Goal: Browse casually

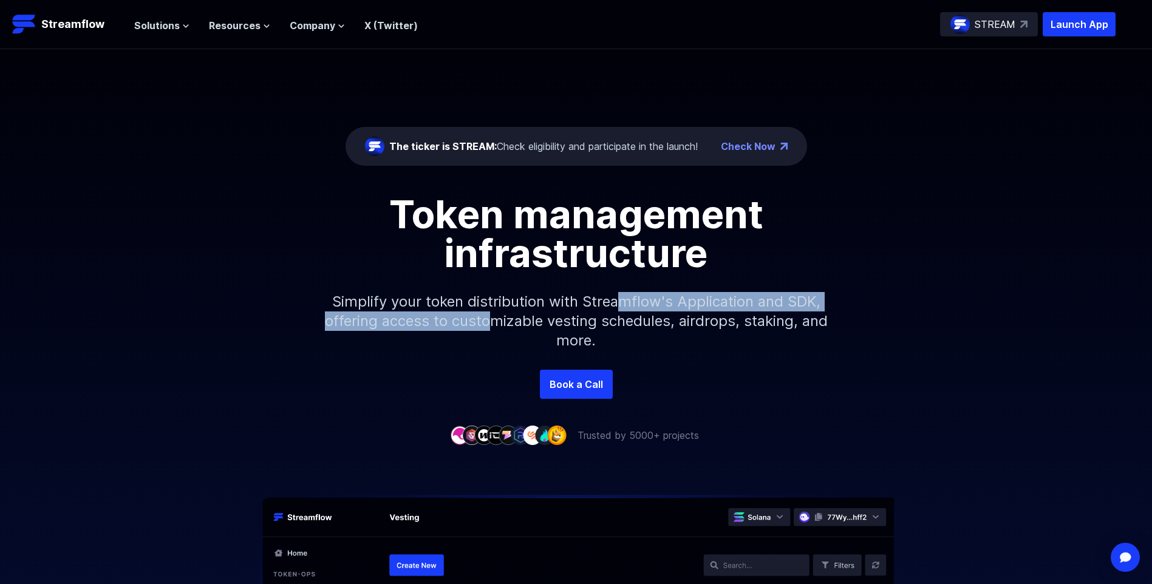
drag, startPoint x: 619, startPoint y: 299, endPoint x: 506, endPoint y: 328, distance: 116.5
click at [506, 328] on p "Simplify your token distribution with Streamflow's Application and SDK, offerin…" at bounding box center [576, 321] width 522 height 97
drag, startPoint x: 506, startPoint y: 327, endPoint x: 780, endPoint y: 311, distance: 274.3
click at [780, 311] on p "Simplify your token distribution with Streamflow's Application and SDK, offerin…" at bounding box center [576, 321] width 522 height 97
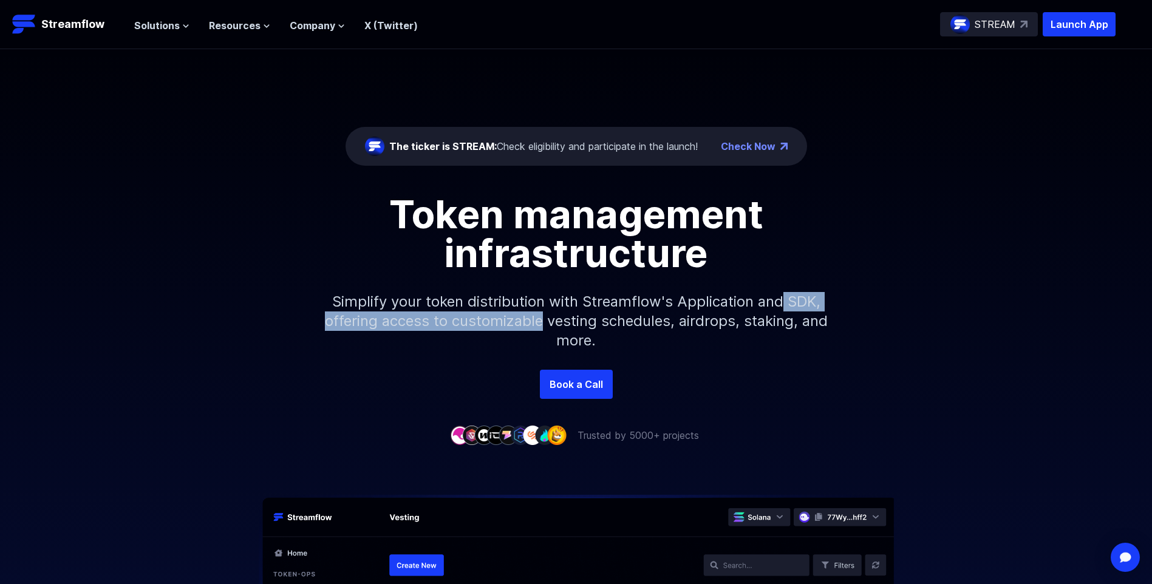
click at [780, 311] on p "Simplify your token distribution with Streamflow's Application and SDK, offerin…" at bounding box center [576, 321] width 522 height 97
drag, startPoint x: 572, startPoint y: 316, endPoint x: 459, endPoint y: 319, distance: 113.0
click at [459, 319] on p "Simplify your token distribution with Streamflow's Application and SDK, offerin…" at bounding box center [576, 321] width 522 height 97
drag, startPoint x: 459, startPoint y: 319, endPoint x: 488, endPoint y: 319, distance: 29.1
click at [461, 318] on p "Simplify your token distribution with Streamflow's Application and SDK, offerin…" at bounding box center [576, 321] width 522 height 97
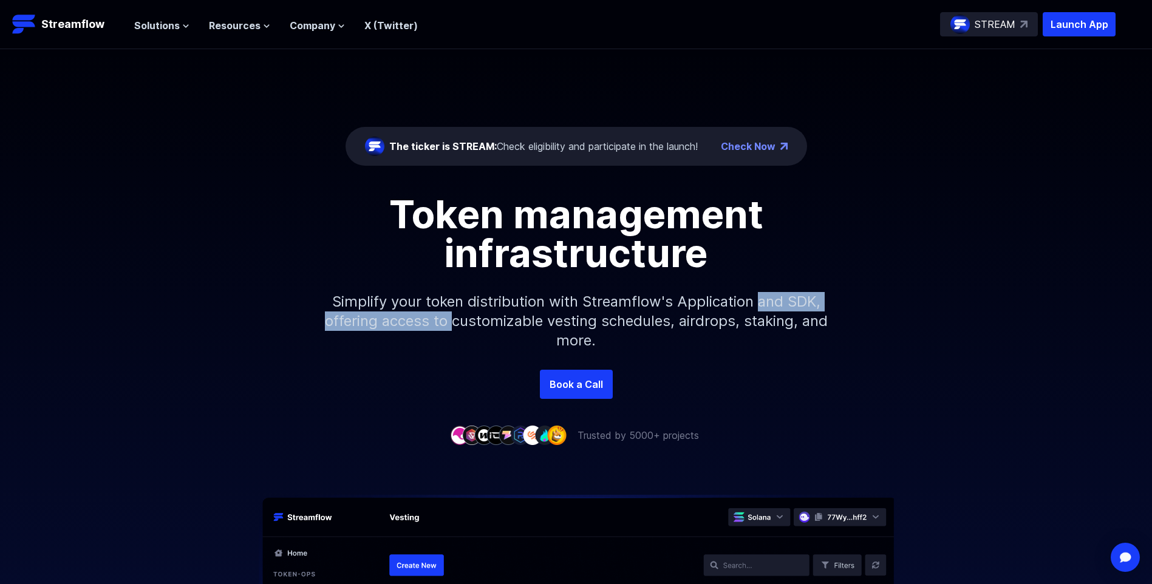
drag, startPoint x: 488, startPoint y: 319, endPoint x: 766, endPoint y: 304, distance: 278.5
click at [766, 304] on p "Simplify your token distribution with Streamflow's Application and SDK, offerin…" at bounding box center [576, 321] width 522 height 97
drag, startPoint x: 701, startPoint y: 301, endPoint x: 549, endPoint y: 323, distance: 153.3
click at [549, 323] on p "Simplify your token distribution with Streamflow's Application and SDK, offerin…" at bounding box center [576, 321] width 522 height 97
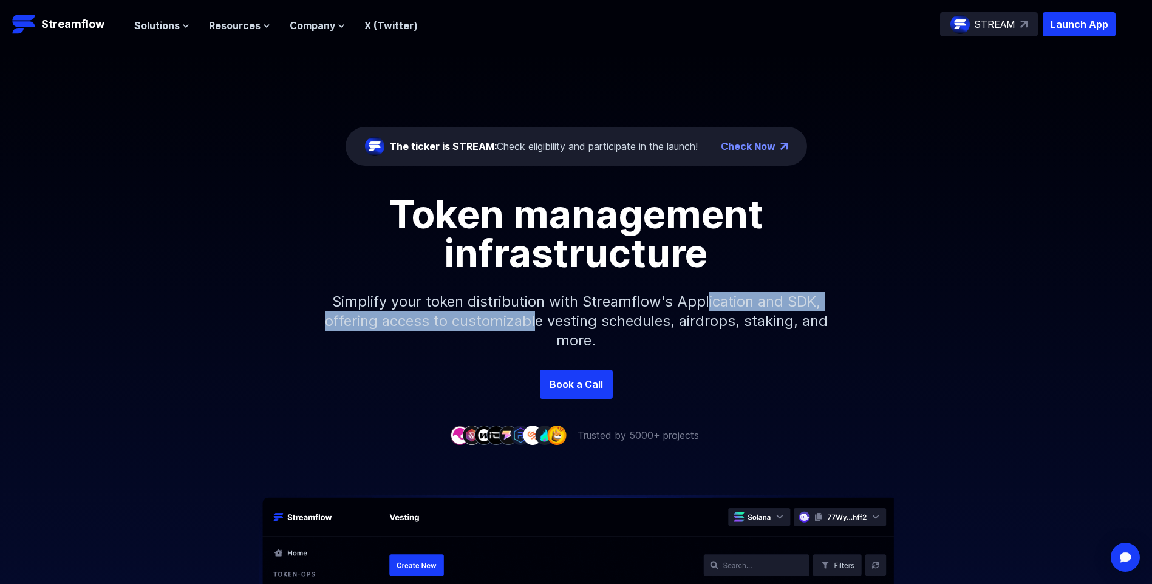
click at [545, 323] on p "Simplify your token distribution with Streamflow's Application and SDK, offerin…" at bounding box center [576, 321] width 522 height 97
drag, startPoint x: 545, startPoint y: 323, endPoint x: 594, endPoint y: 290, distance: 59.1
click at [594, 290] on p "Simplify your token distribution with Streamflow's Application and SDK, offerin…" at bounding box center [576, 321] width 522 height 97
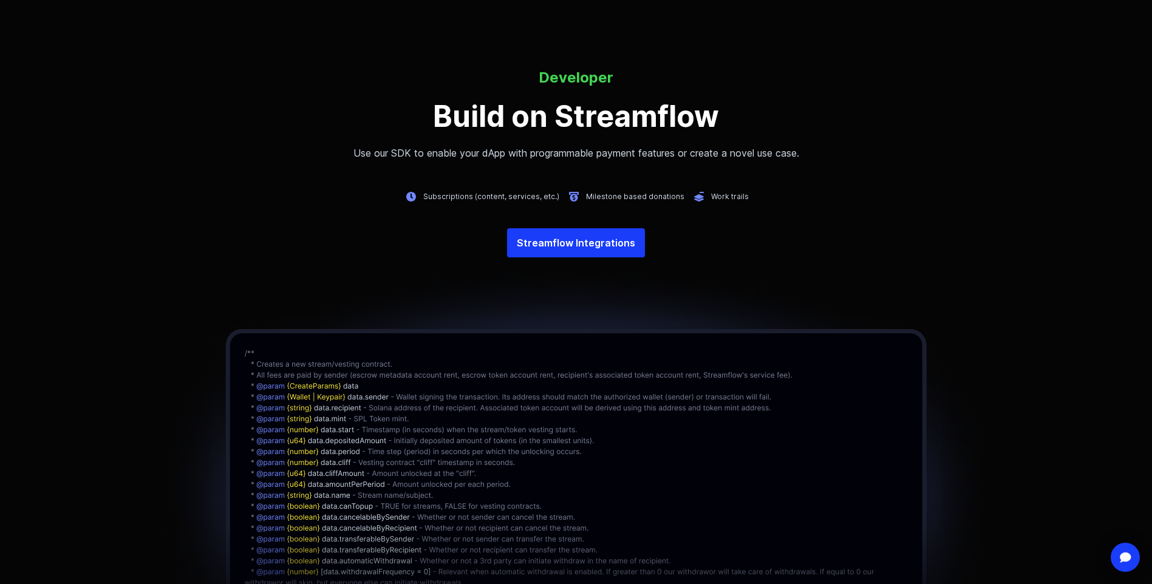
scroll to position [2550, 0]
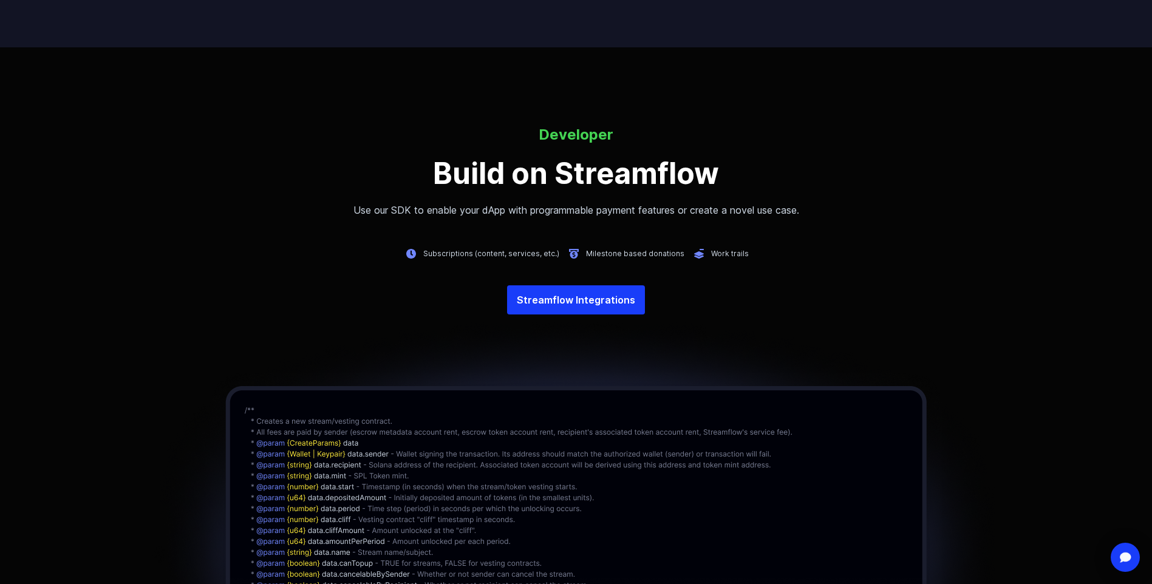
drag, startPoint x: 946, startPoint y: 423, endPoint x: 946, endPoint y: 488, distance: 65.6
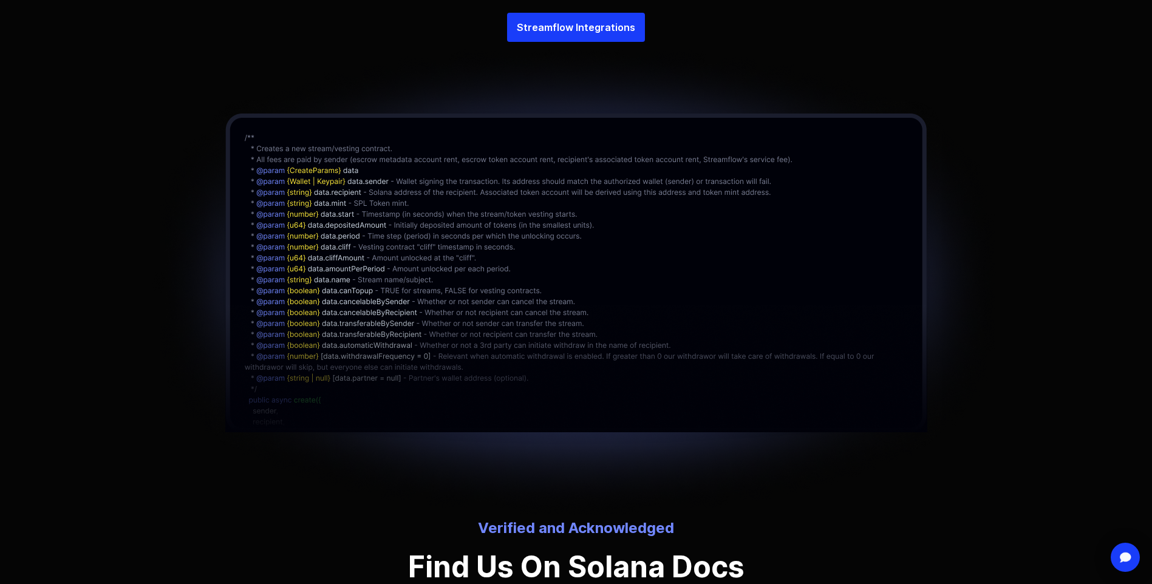
drag, startPoint x: 903, startPoint y: 384, endPoint x: 875, endPoint y: 482, distance: 102.2
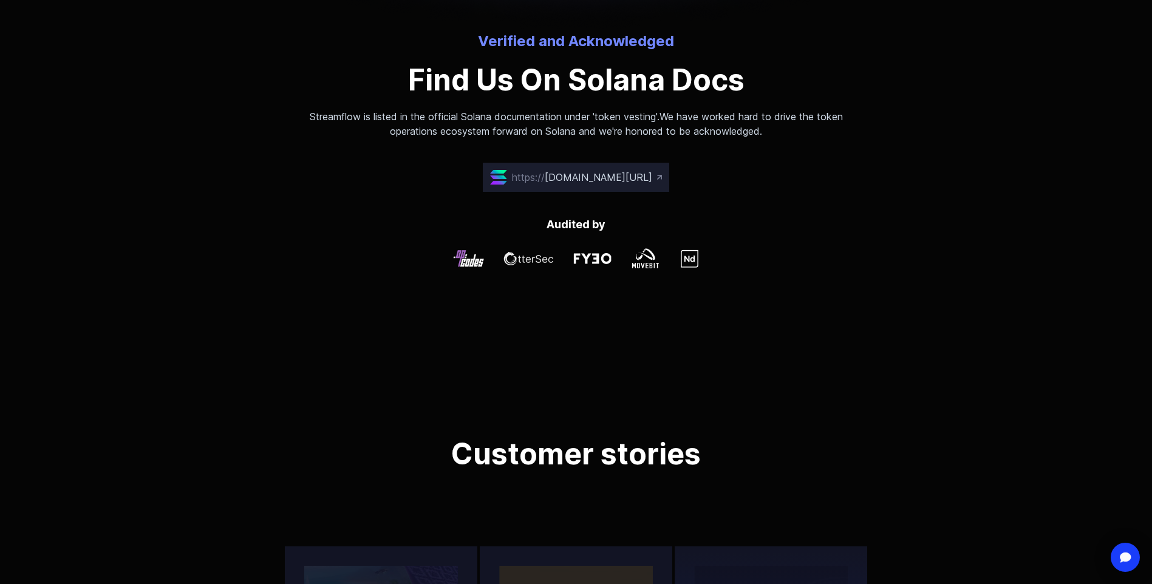
drag, startPoint x: 809, startPoint y: 444, endPoint x: 815, endPoint y: 523, distance: 78.6
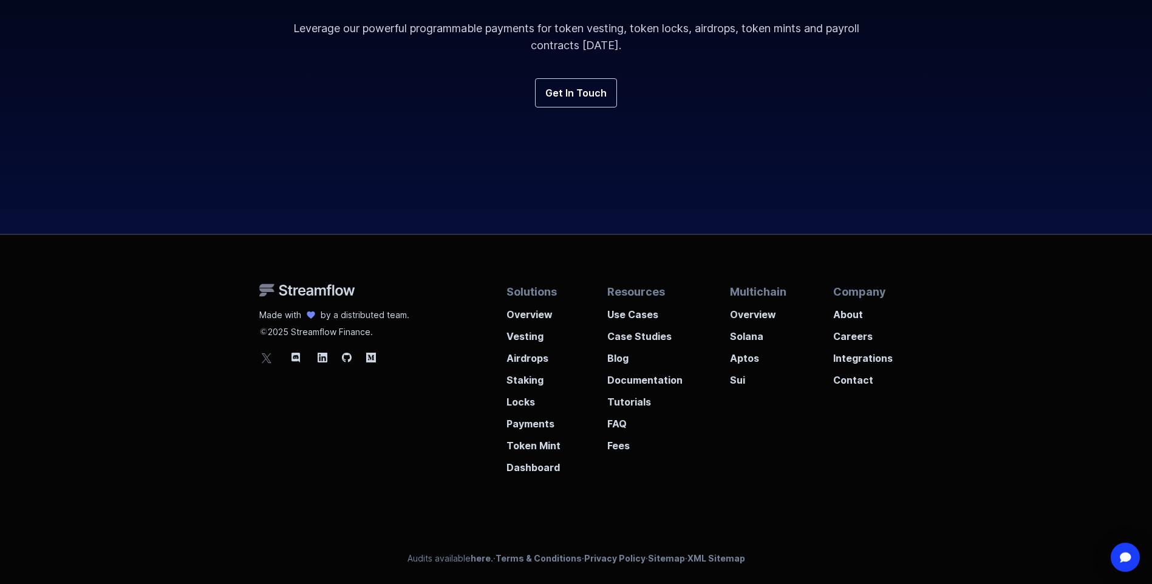
drag, startPoint x: 680, startPoint y: 293, endPoint x: 749, endPoint y: 535, distance: 251.8
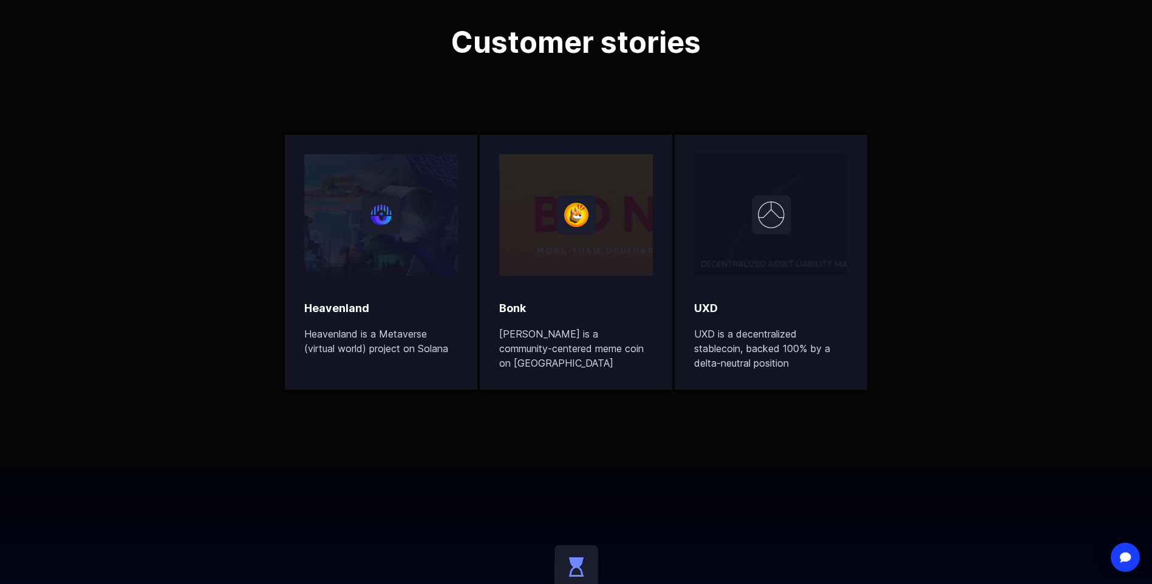
drag, startPoint x: 928, startPoint y: 415, endPoint x: 877, endPoint y: 284, distance: 141.3
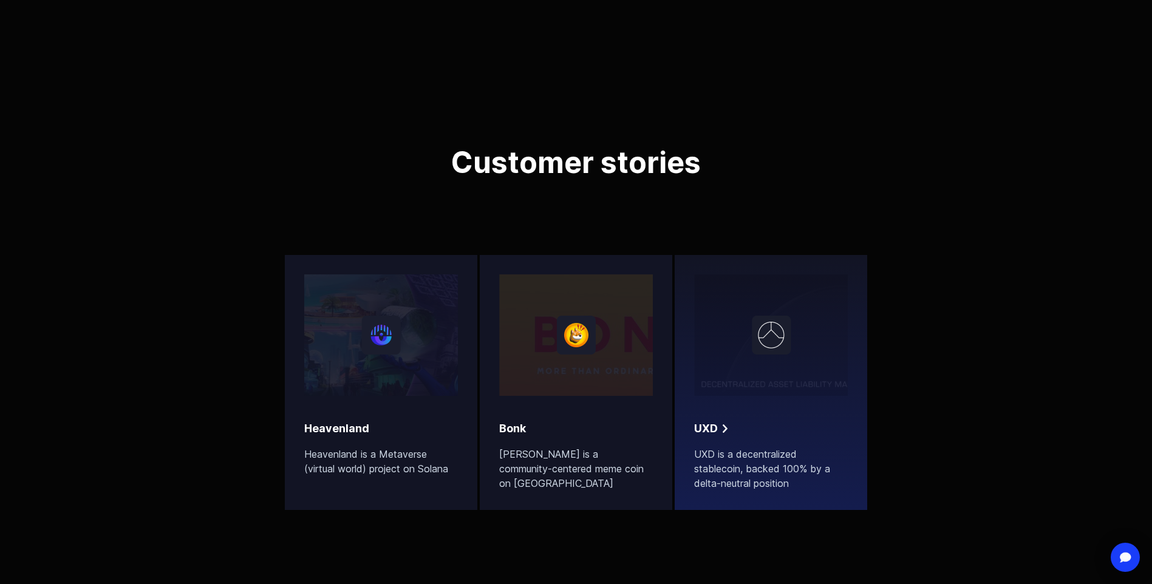
scroll to position [3814, 0]
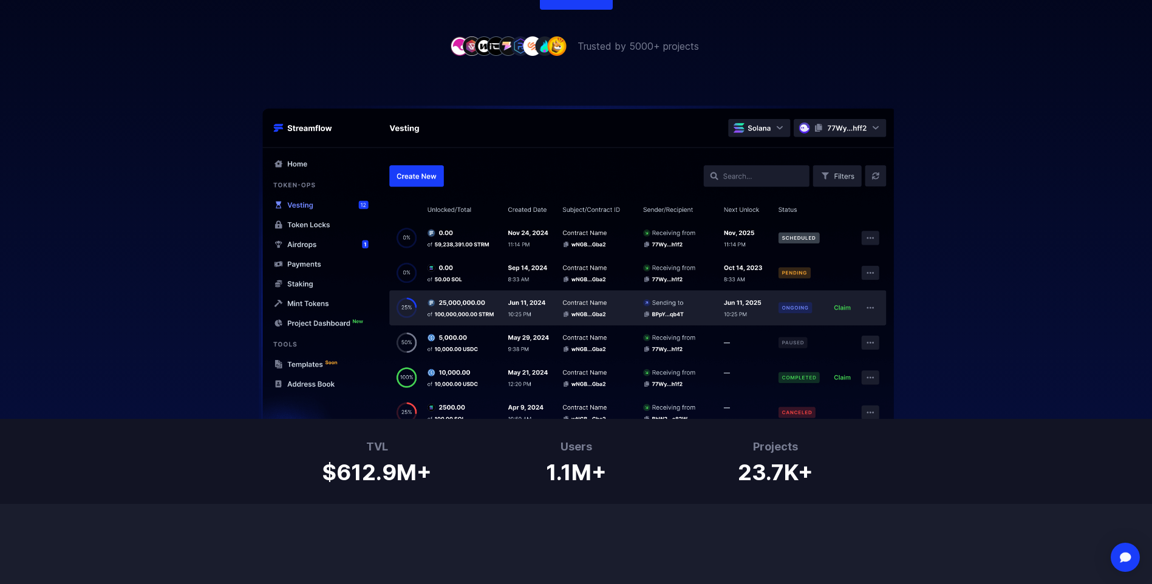
drag, startPoint x: 921, startPoint y: 421, endPoint x: 869, endPoint y: 171, distance: 254.8
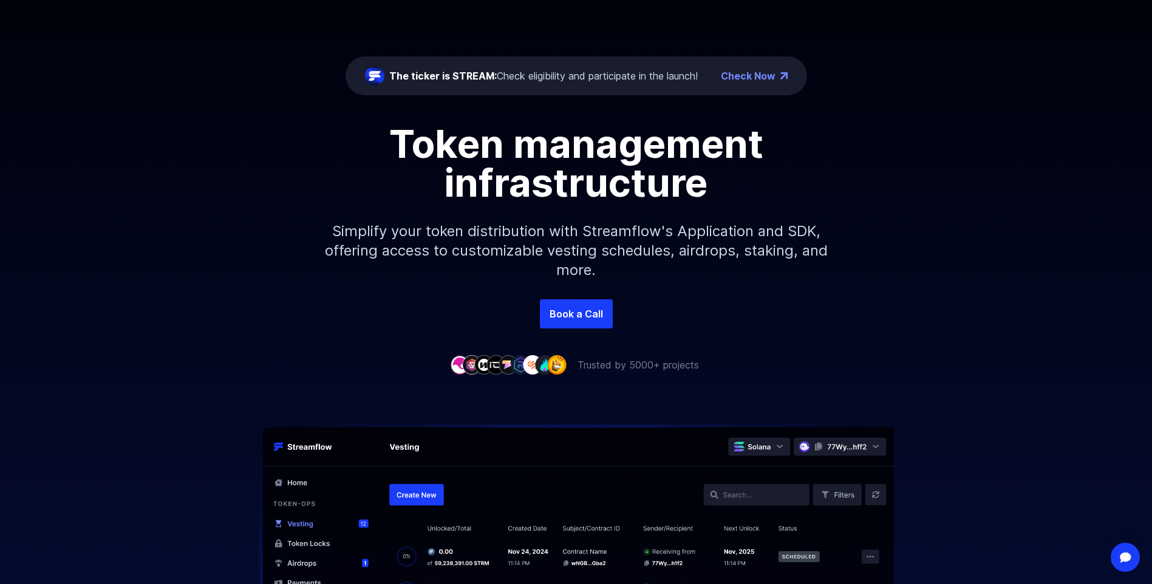
scroll to position [0, 0]
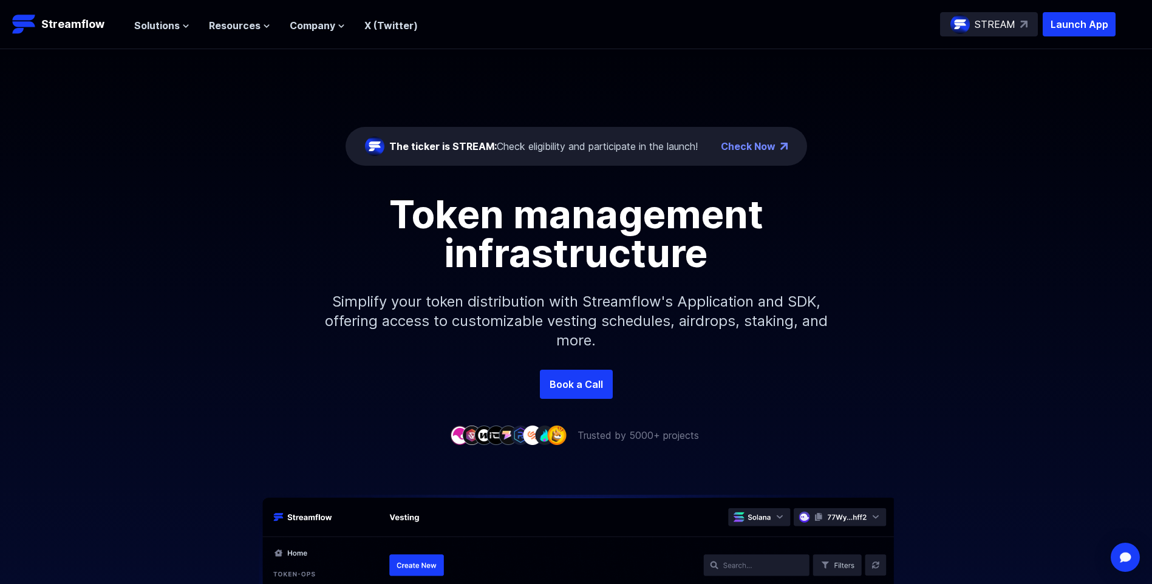
drag, startPoint x: 923, startPoint y: 361, endPoint x: 850, endPoint y: 185, distance: 191.1
click at [168, 22] on span "Solutions" at bounding box center [157, 25] width 46 height 15
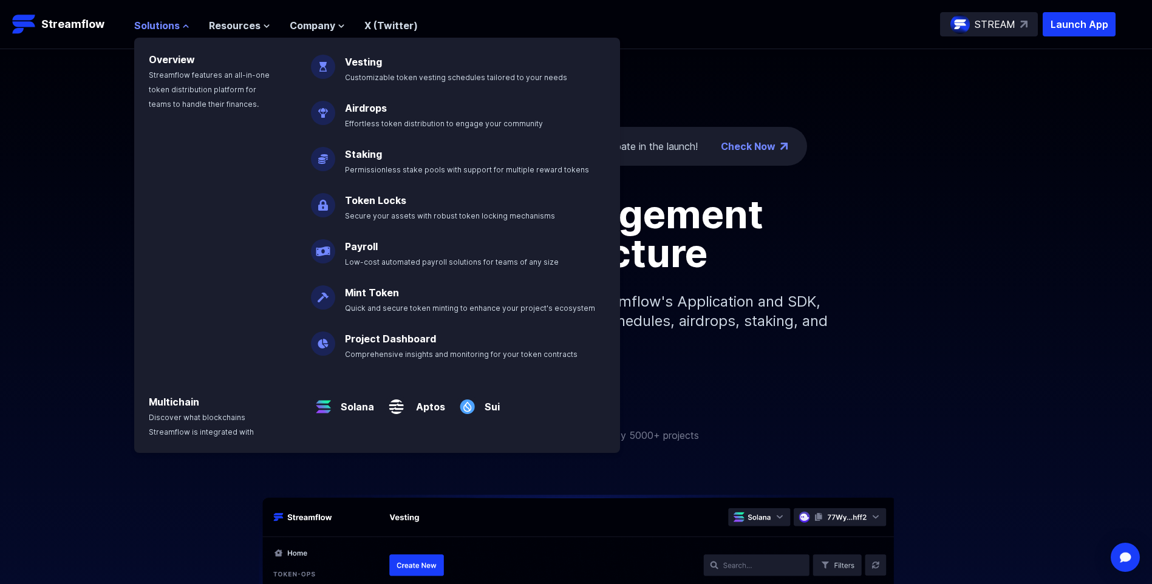
click at [168, 22] on span "Solutions" at bounding box center [157, 25] width 46 height 15
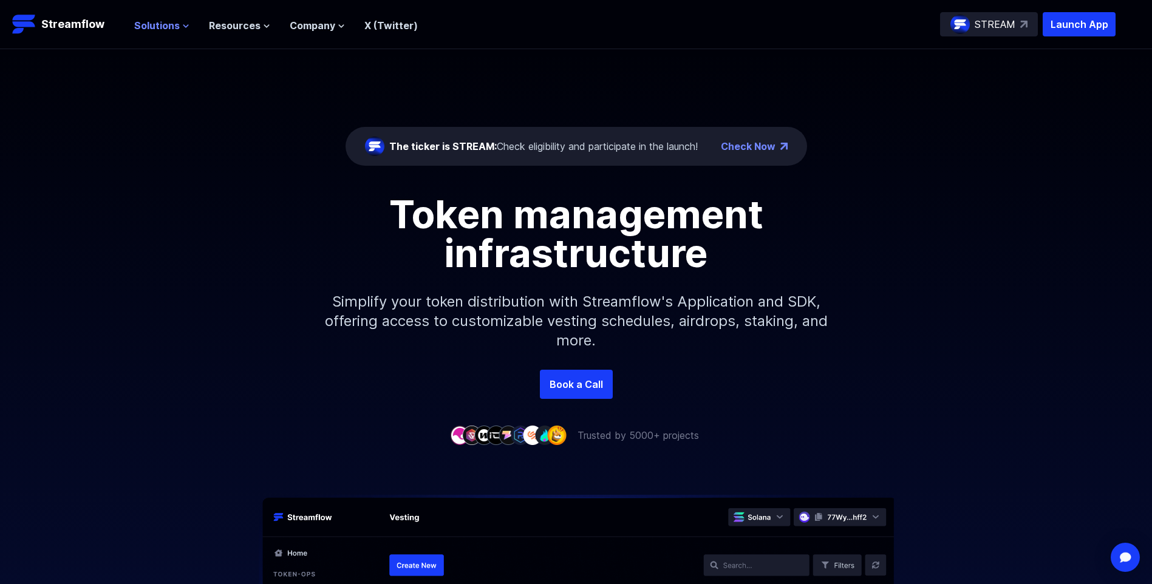
click at [168, 22] on span "Solutions" at bounding box center [157, 25] width 46 height 15
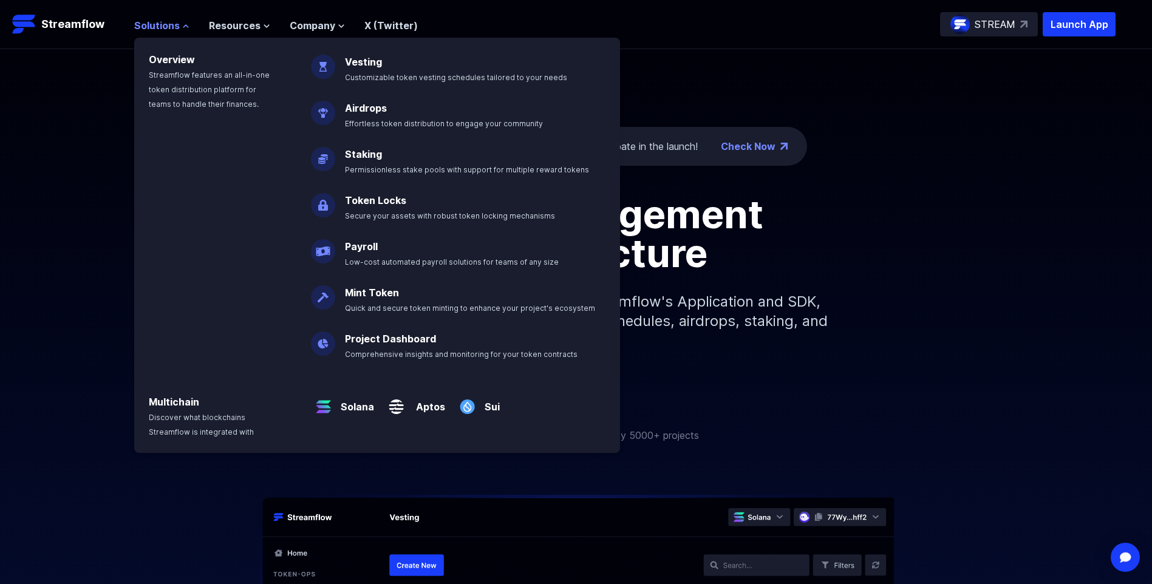
click at [168, 22] on span "Solutions" at bounding box center [157, 25] width 46 height 15
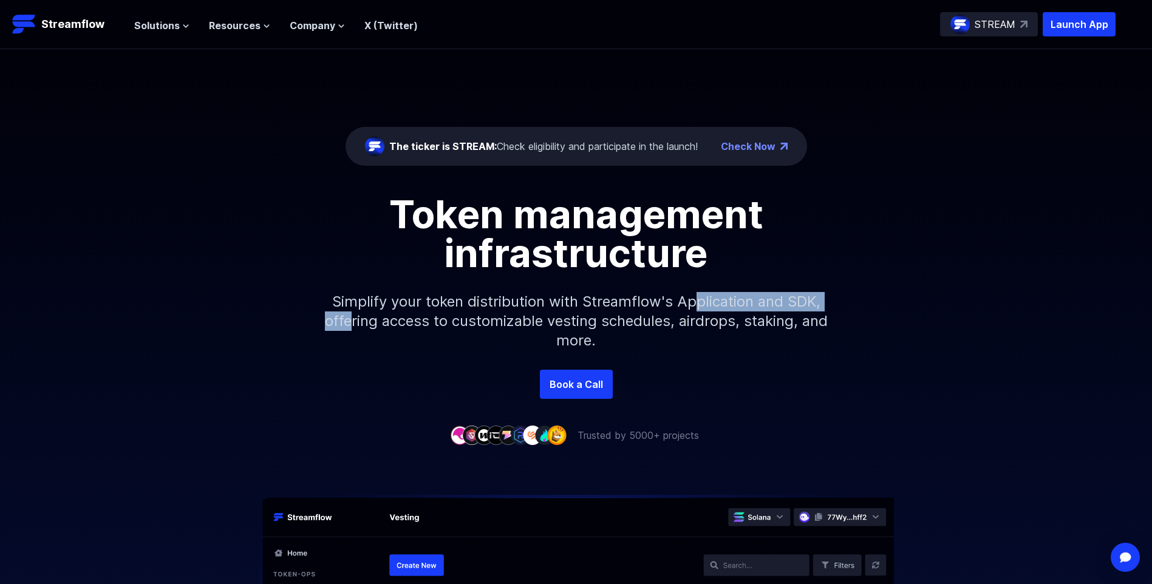
drag, startPoint x: 688, startPoint y: 310, endPoint x: 365, endPoint y: 319, distance: 322.5
click at [365, 319] on p "Simplify your token distribution with Streamflow's Application and SDK, offerin…" at bounding box center [576, 321] width 522 height 97
click at [366, 319] on p "Simplify your token distribution with Streamflow's Application and SDK, offerin…" at bounding box center [576, 321] width 522 height 97
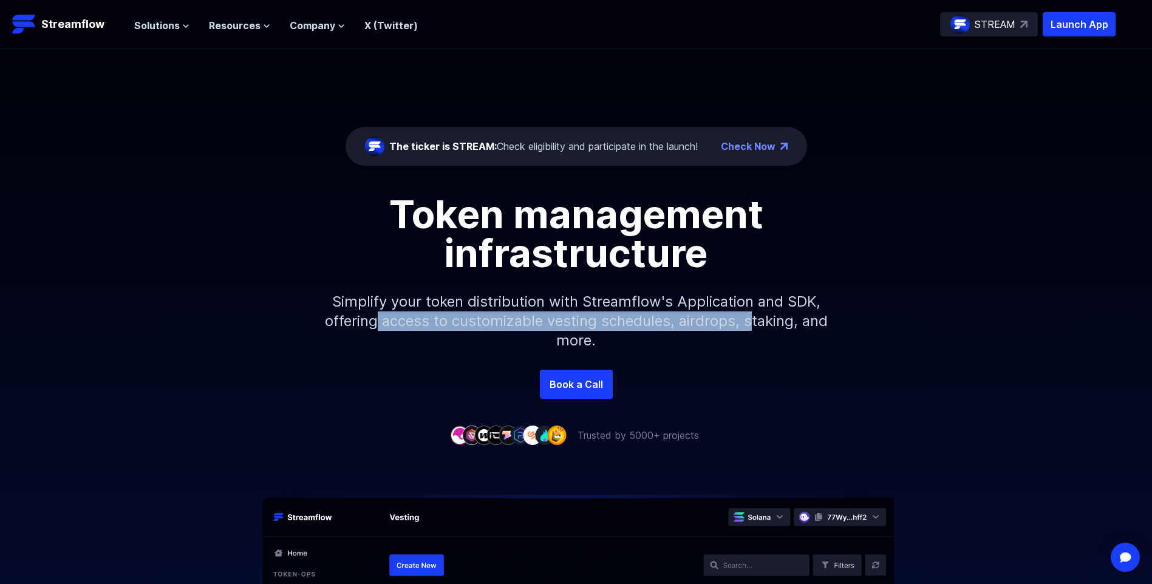
drag, startPoint x: 680, startPoint y: 319, endPoint x: 768, endPoint y: 313, distance: 88.2
click at [768, 313] on p "Simplify your token distribution with Streamflow's Application and SDK, offerin…" at bounding box center [576, 321] width 522 height 97
click at [769, 312] on p "Simplify your token distribution with Streamflow's Application and SDK, offerin…" at bounding box center [576, 321] width 522 height 97
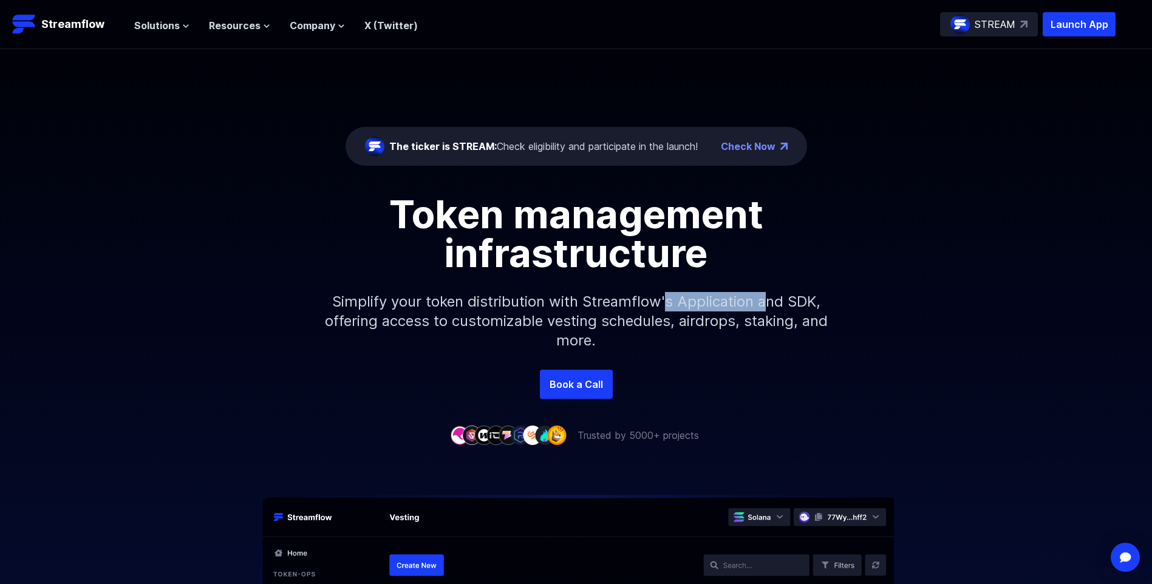
drag, startPoint x: 744, startPoint y: 305, endPoint x: 620, endPoint y: 311, distance: 124.0
click at [620, 311] on p "Simplify your token distribution with Streamflow's Application and SDK, offerin…" at bounding box center [576, 321] width 522 height 97
drag, startPoint x: 620, startPoint y: 311, endPoint x: 610, endPoint y: 311, distance: 9.7
click at [610, 311] on p "Simplify your token distribution with Streamflow's Application and SDK, offerin…" at bounding box center [576, 321] width 522 height 97
drag, startPoint x: 610, startPoint y: 311, endPoint x: 376, endPoint y: 324, distance: 234.7
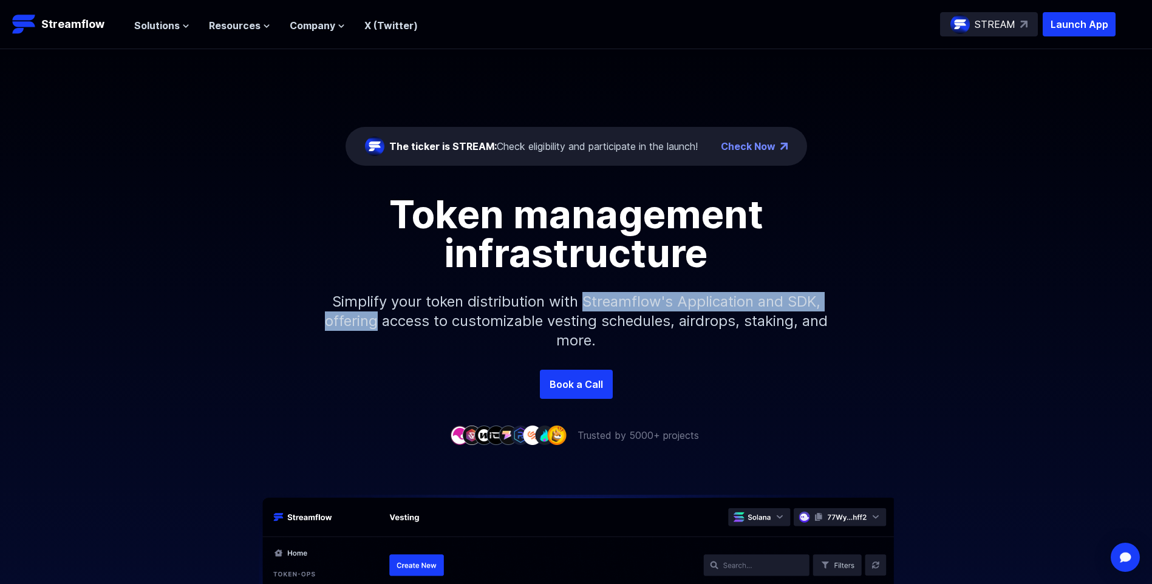
click at [376, 324] on p "Simplify your token distribution with Streamflow's Application and SDK, offerin…" at bounding box center [576, 321] width 522 height 97
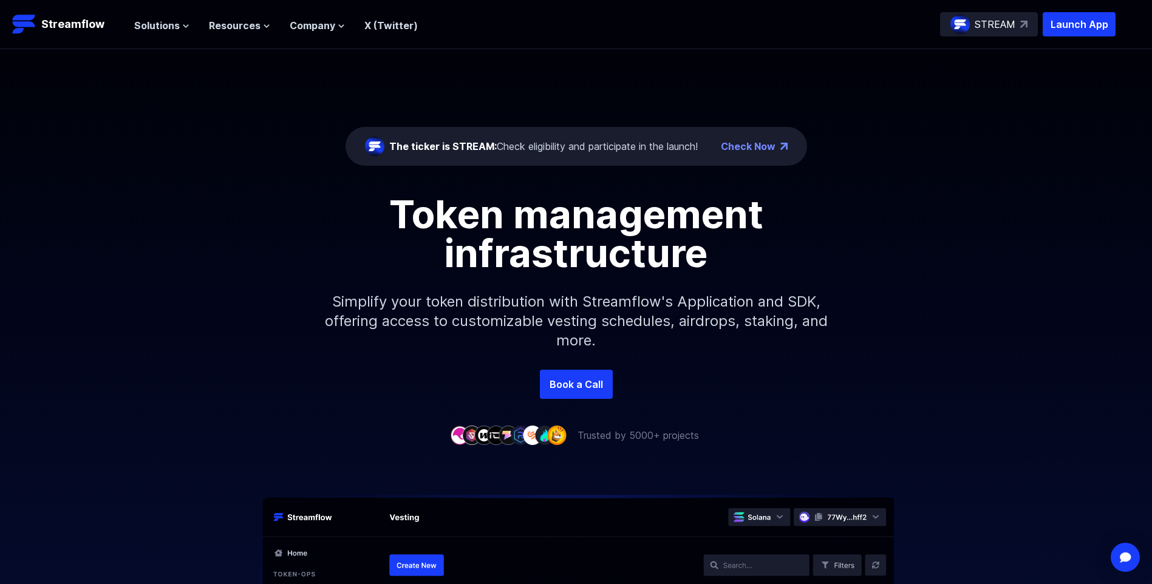
drag, startPoint x: 893, startPoint y: 383, endPoint x: 843, endPoint y: -45, distance: 430.9
